Goal: Information Seeking & Learning: Learn about a topic

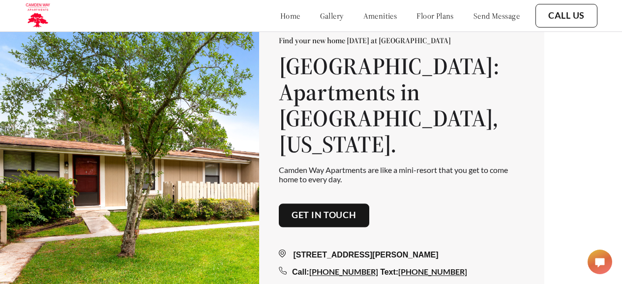
click at [436, 18] on link "floor plans" at bounding box center [435, 16] width 37 height 10
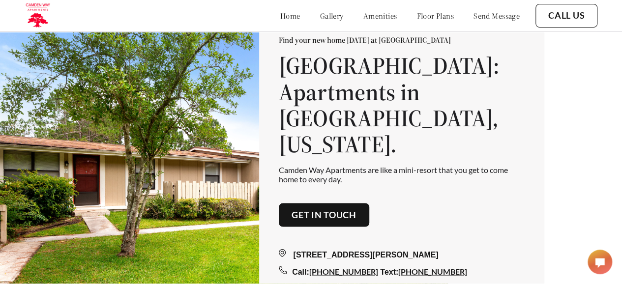
scroll to position [1097, 0]
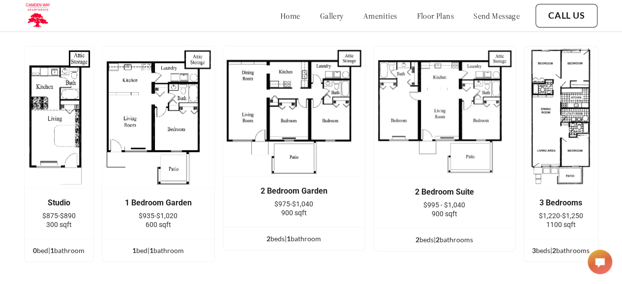
click at [62, 147] on img at bounding box center [59, 117] width 70 height 143
click at [59, 140] on img at bounding box center [59, 117] width 70 height 143
click at [368, 15] on link "amenities" at bounding box center [380, 16] width 34 height 10
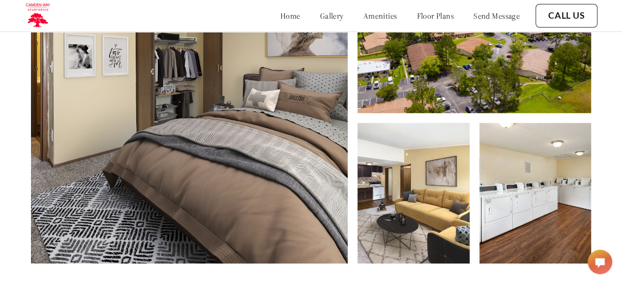
scroll to position [434, 0]
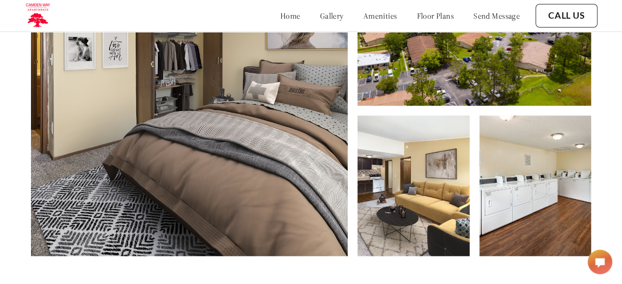
click at [517, 203] on img at bounding box center [536, 186] width 112 height 141
click at [420, 196] on img at bounding box center [414, 186] width 112 height 141
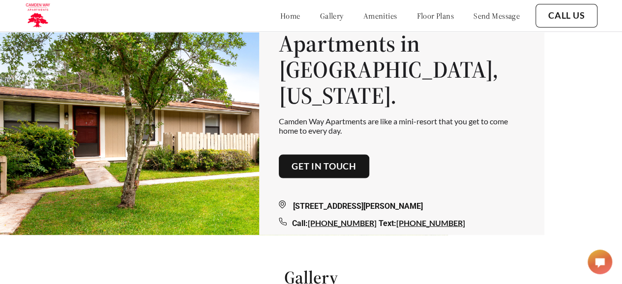
scroll to position [0, 0]
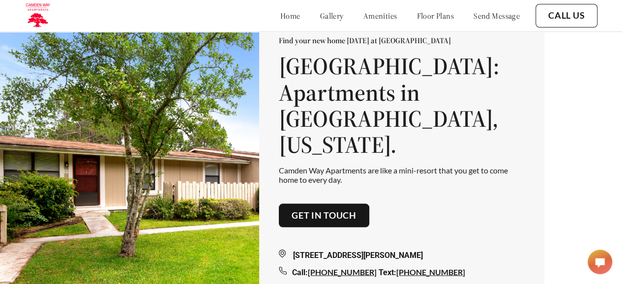
click at [320, 14] on link "gallery" at bounding box center [332, 16] width 24 height 10
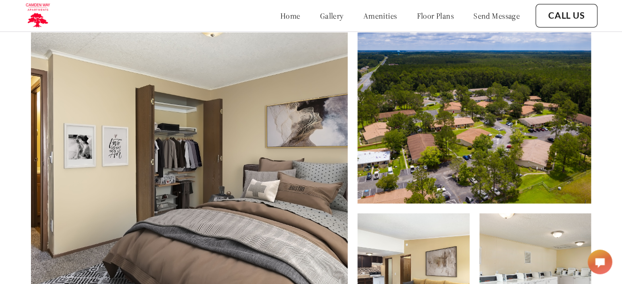
scroll to position [341, 0]
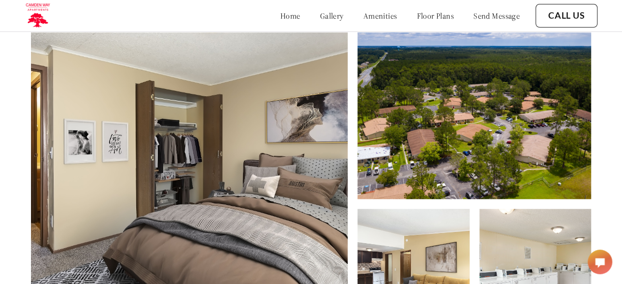
click at [210, 112] on img at bounding box center [189, 181] width 317 height 337
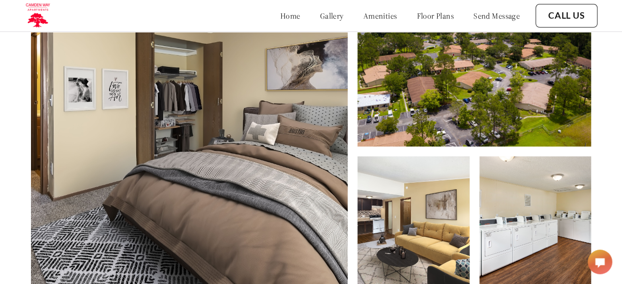
scroll to position [443, 0]
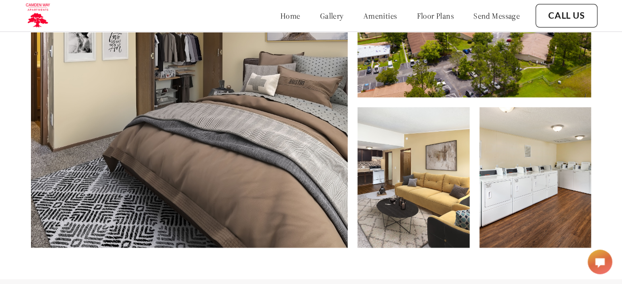
click at [364, 15] on link "amenities" at bounding box center [380, 16] width 34 height 10
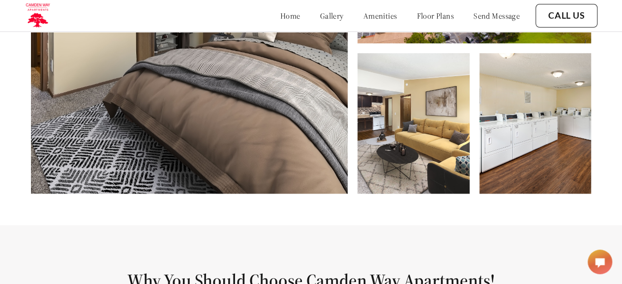
scroll to position [484, 0]
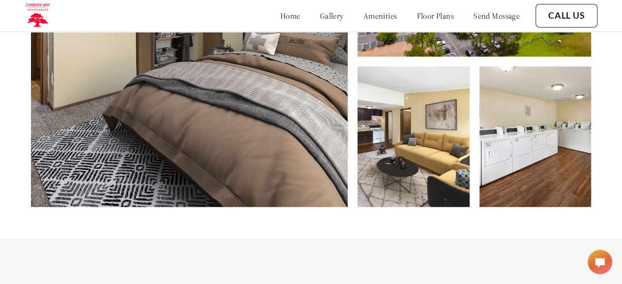
click at [550, 141] on img at bounding box center [536, 136] width 112 height 141
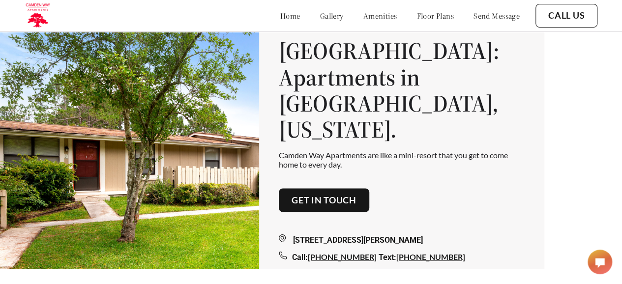
scroll to position [0, 0]
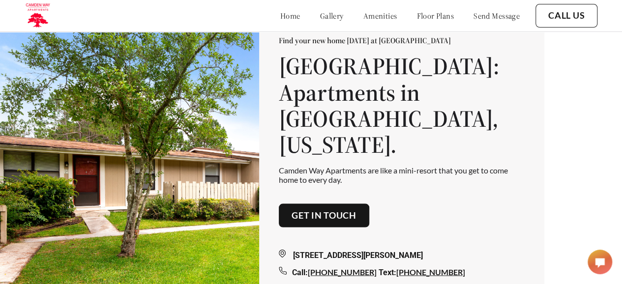
click at [418, 12] on link "floor plans" at bounding box center [435, 16] width 37 height 10
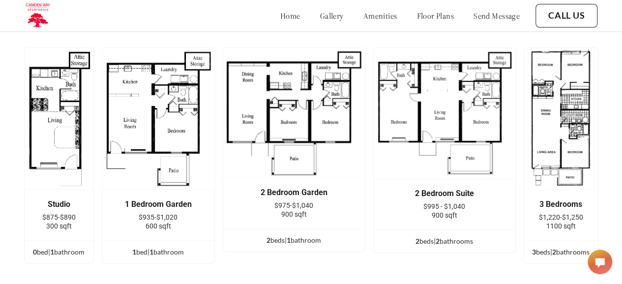
scroll to position [1097, 0]
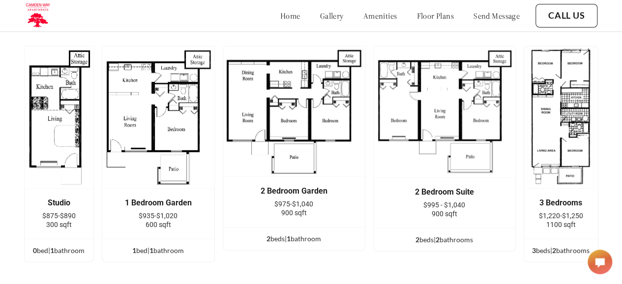
click at [159, 128] on img at bounding box center [158, 117] width 113 height 143
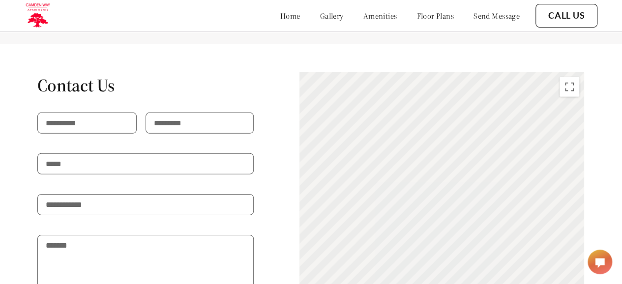
scroll to position [1491, 0]
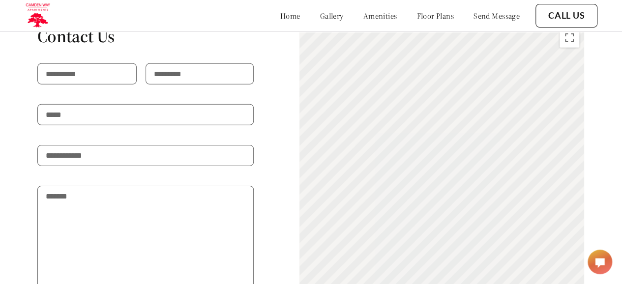
click at [445, 141] on div "To activate drag with keyboard, press Alt + Enter. Once in keyboard drag state,…" at bounding box center [442, 206] width 285 height 366
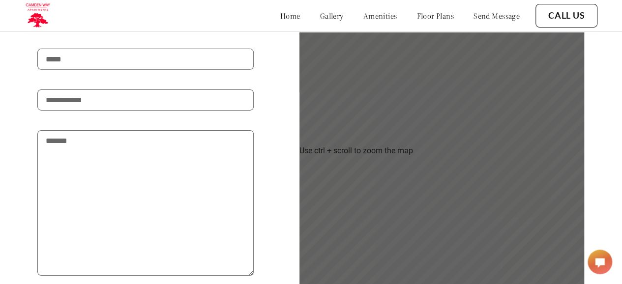
scroll to position [1540, 0]
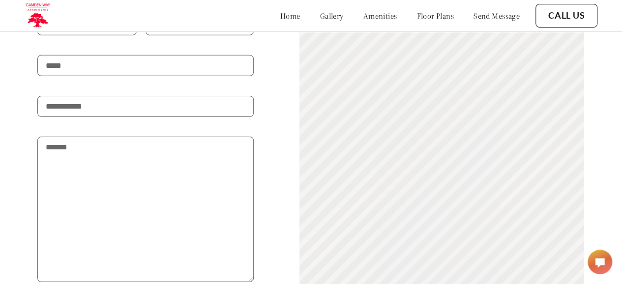
click at [407, 132] on div "To activate drag with keyboard, press Alt + Enter. Once in keyboard drag state,…" at bounding box center [442, 157] width 285 height 366
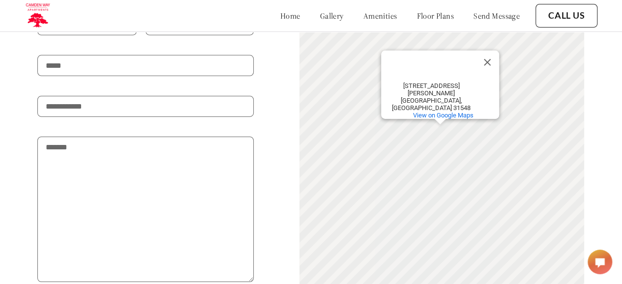
click at [407, 132] on div "To activate drag with keyboard, press Alt + Enter. Once in keyboard drag state,…" at bounding box center [442, 157] width 285 height 366
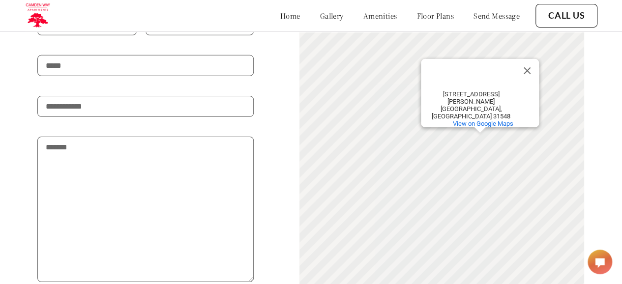
click at [402, 78] on div "To activate drag with keyboard, press Alt + Enter. Once in keyboard drag state,…" at bounding box center [442, 157] width 285 height 366
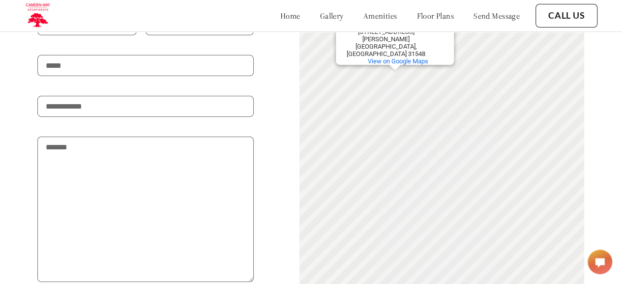
click at [365, 14] on link "amenities" at bounding box center [380, 16] width 34 height 10
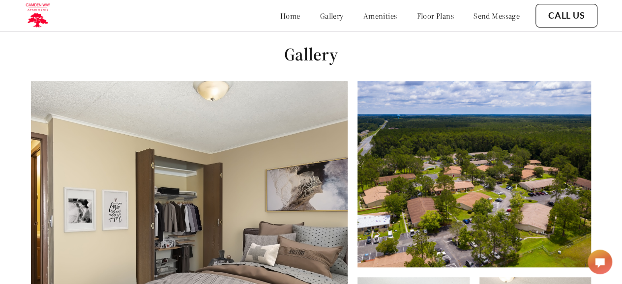
scroll to position [287, 0]
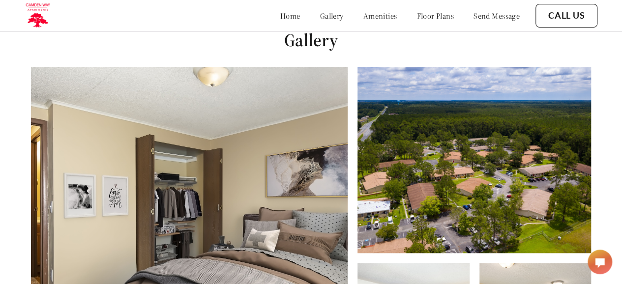
click at [423, 16] on link "floor plans" at bounding box center [435, 16] width 37 height 10
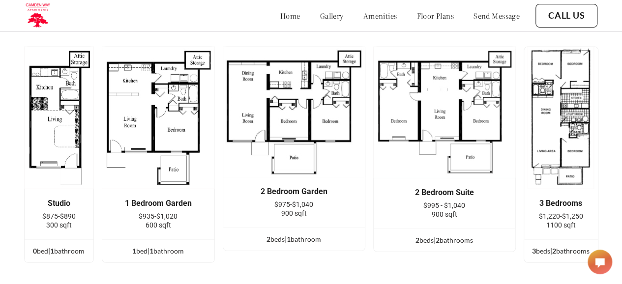
scroll to position [1097, 0]
click at [165, 99] on img at bounding box center [158, 117] width 113 height 143
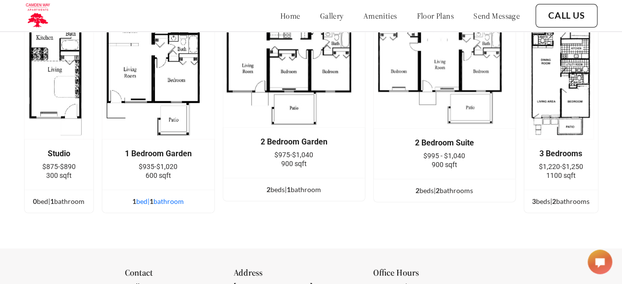
click at [173, 207] on div "1 bed | 1 bathroom" at bounding box center [158, 201] width 112 height 11
click at [166, 207] on div "1 bed | 1 bathroom" at bounding box center [158, 201] width 112 height 11
click at [211, 165] on div "1 Bedroom Garden $935-$1,020 600 sqft" at bounding box center [158, 165] width 112 height 50
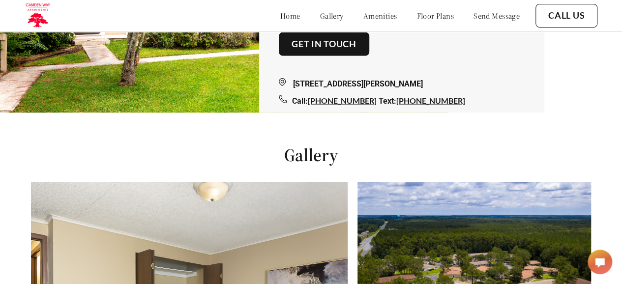
scroll to position [114, 0]
